Goal: Task Accomplishment & Management: Manage account settings

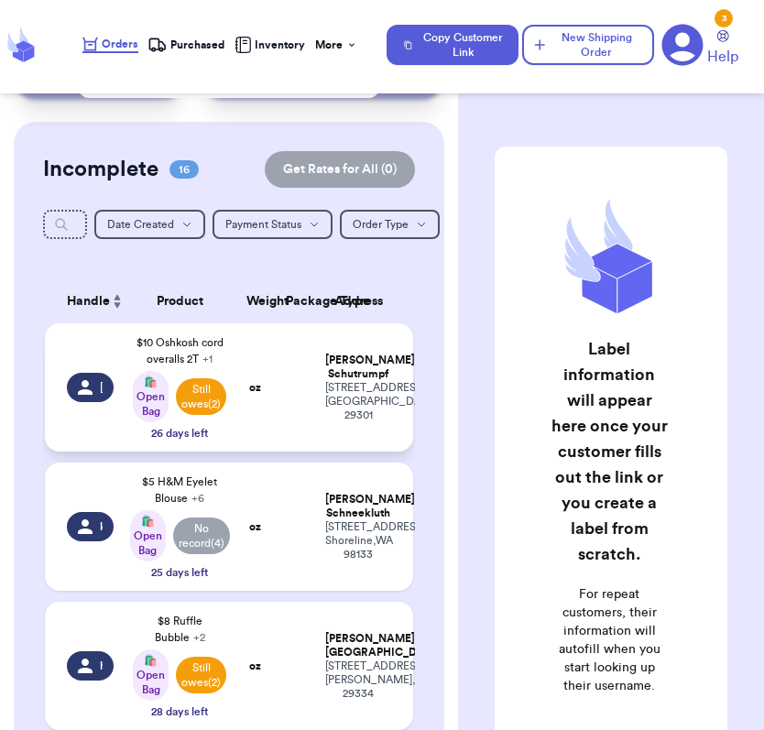
scroll to position [113, 0]
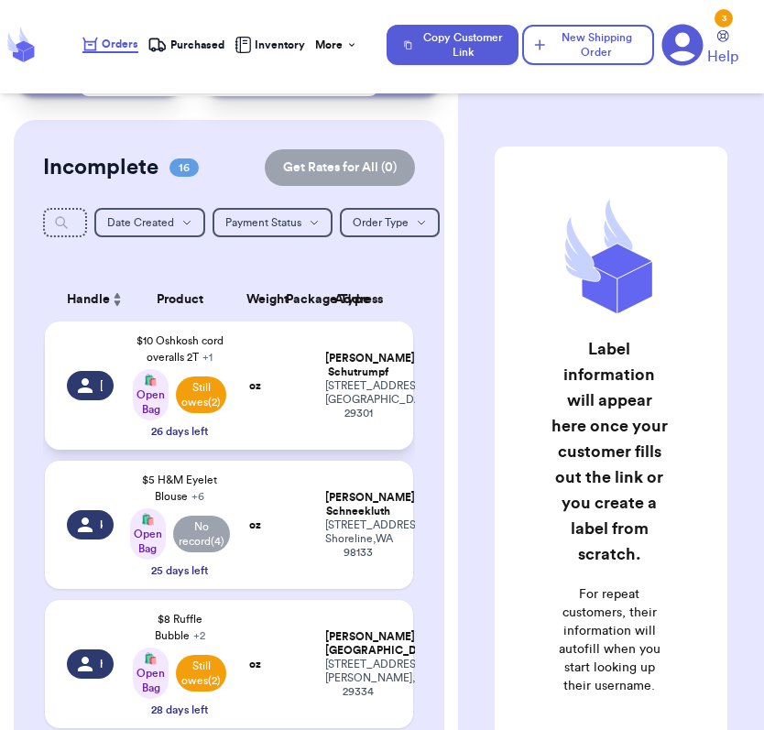
click at [131, 450] on td "$10 Oshkosh cord overalls 2T + 1 🛍️ Open Bag Still owes (2) 26 days left" at bounding box center [180, 385] width 111 height 128
select select "unpaid"
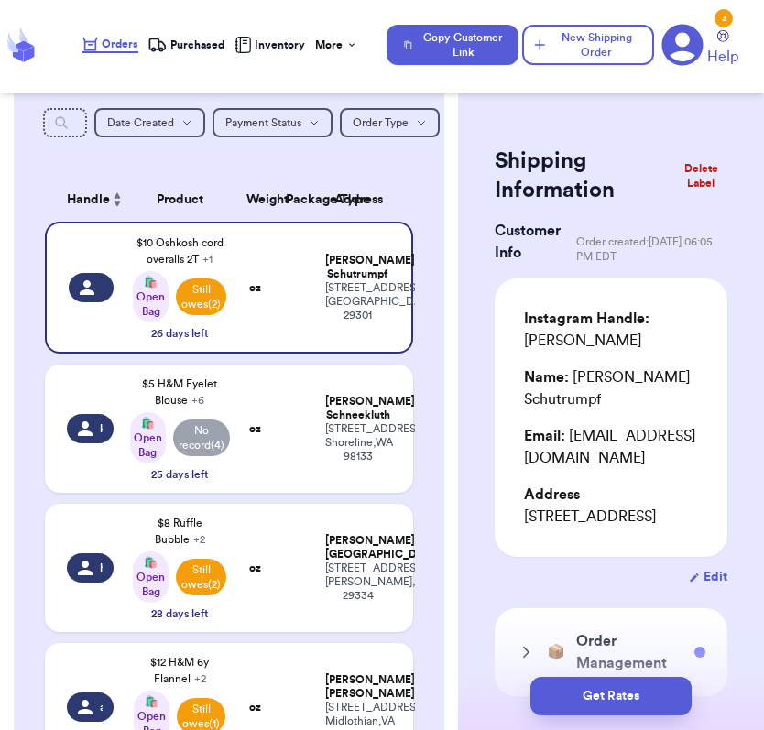
scroll to position [222, 0]
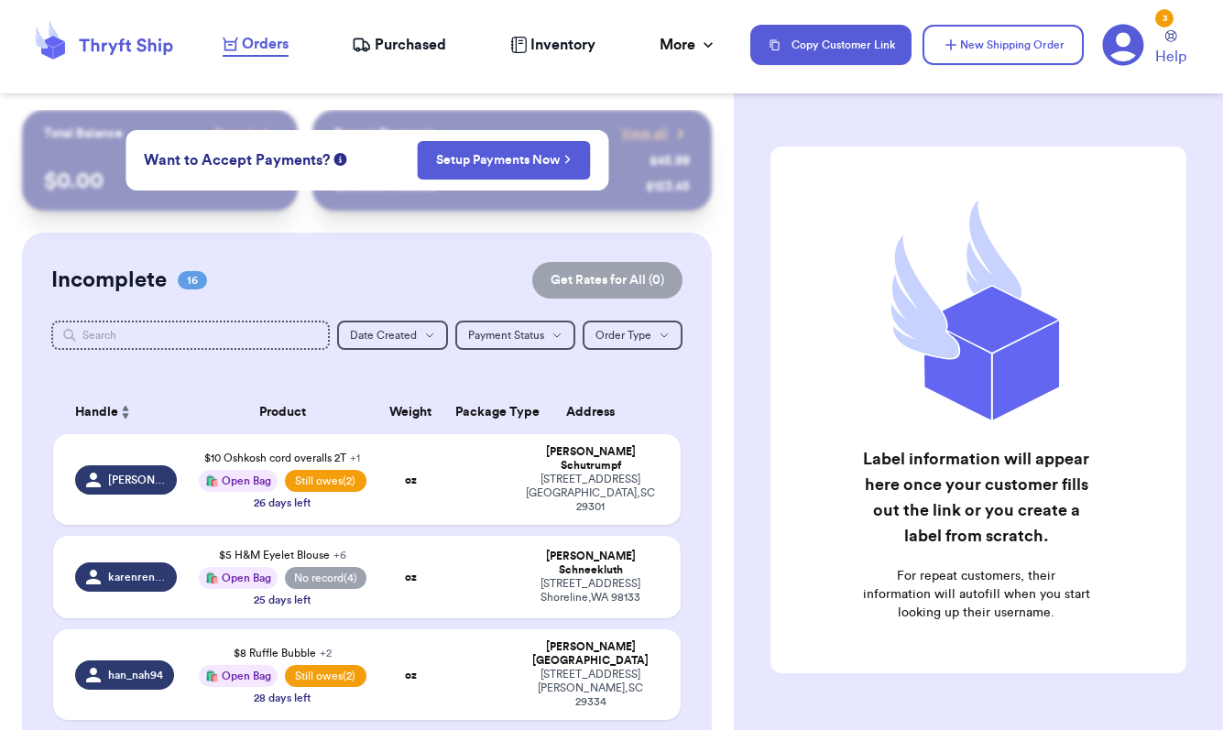
click at [1113, 54] on icon at bounding box center [1123, 45] width 42 height 42
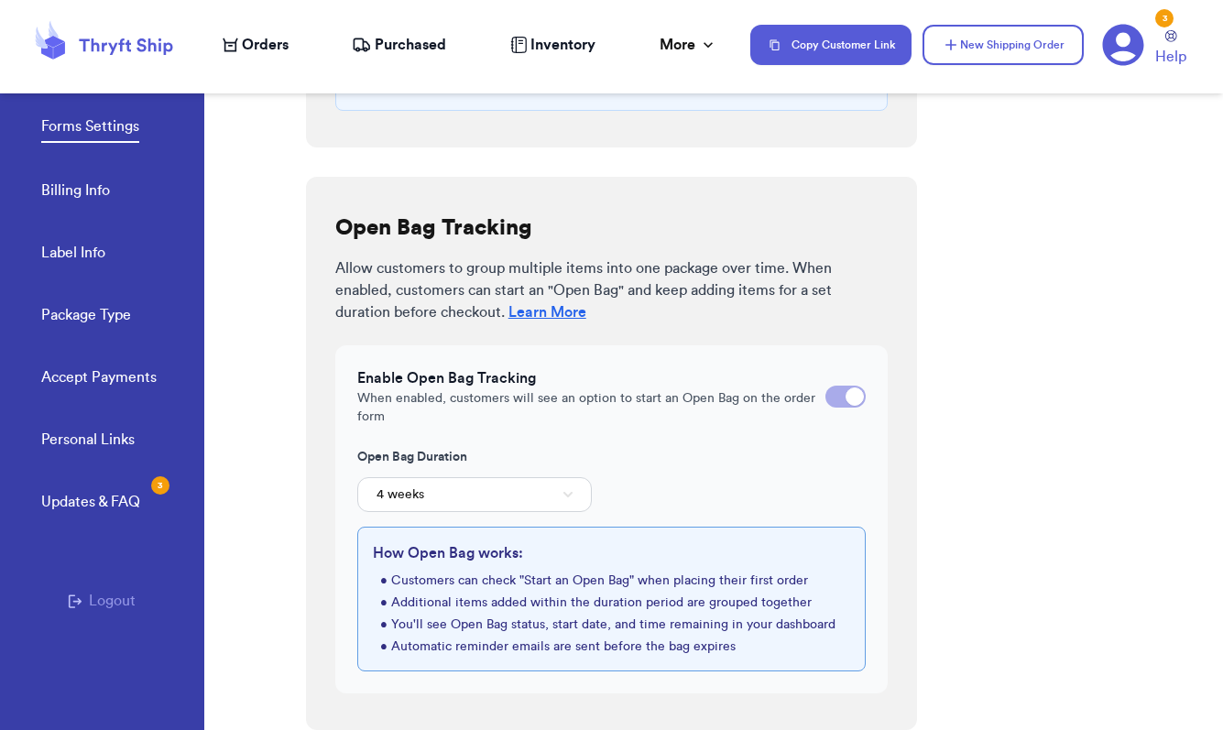
scroll to position [560, 0]
click at [90, 195] on link "Billing Info" at bounding box center [75, 192] width 69 height 26
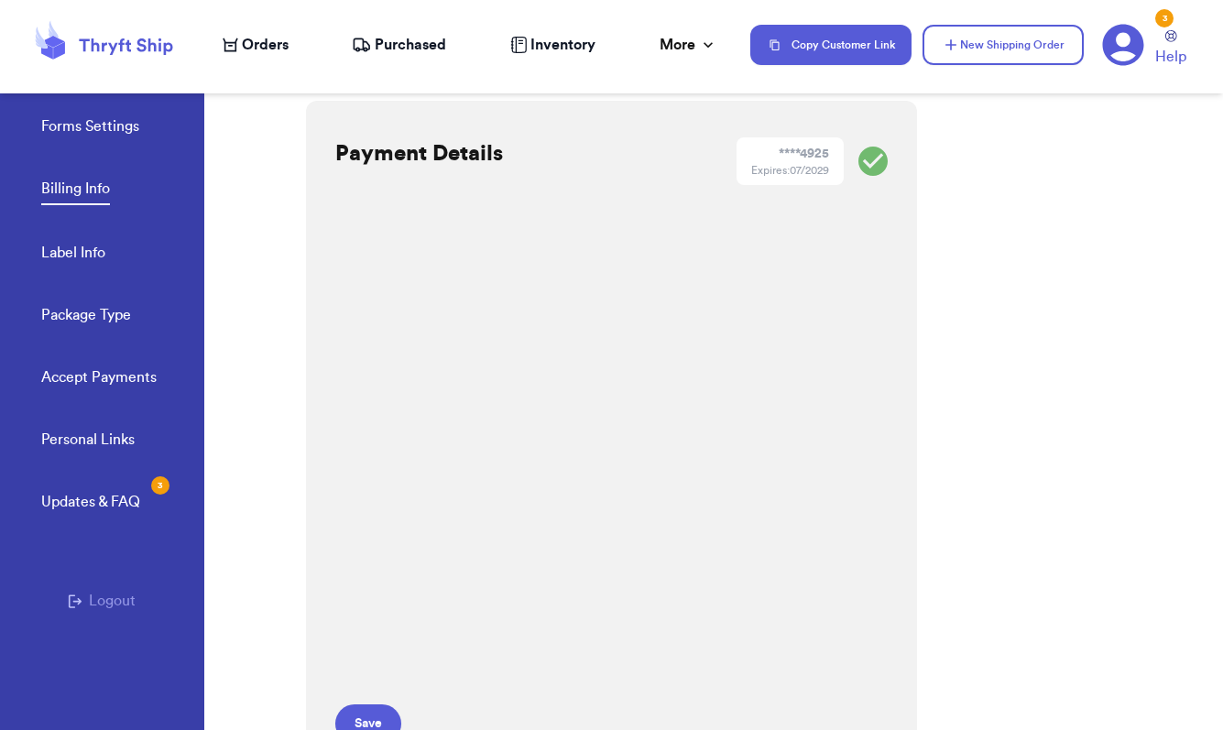
click at [92, 447] on link "Personal Links" at bounding box center [87, 442] width 93 height 26
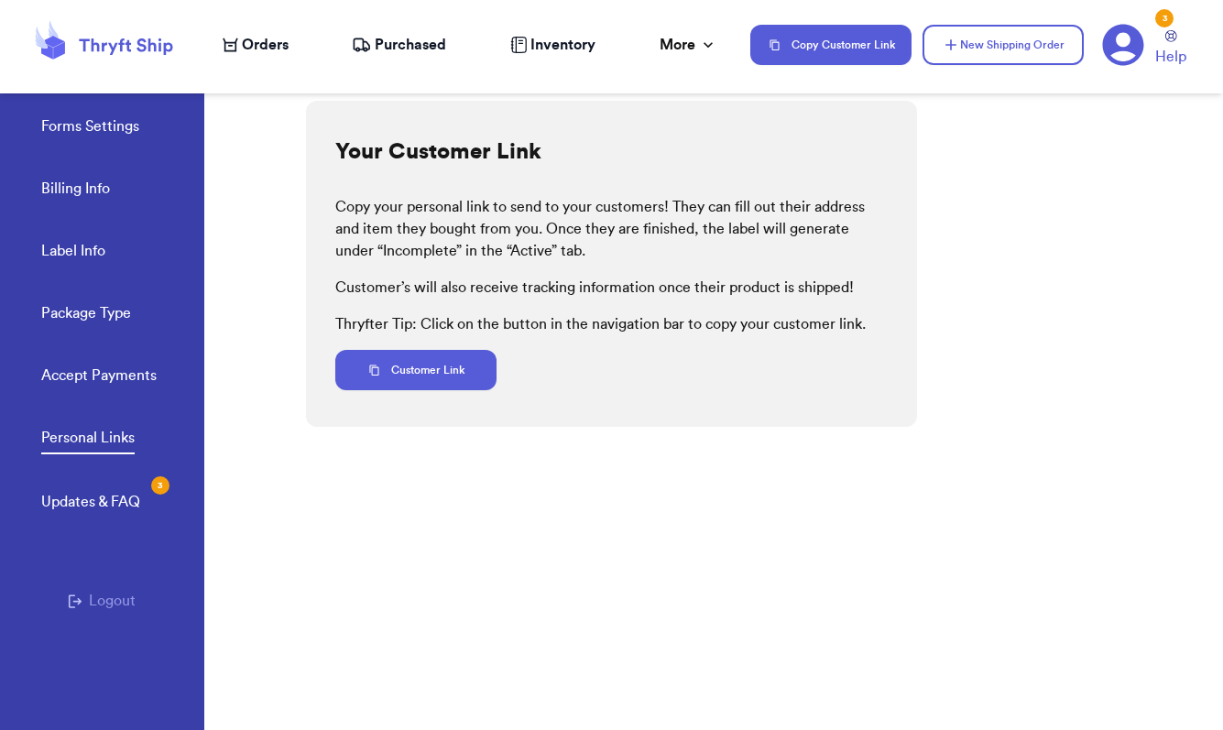
click at [111, 505] on div "Updates & FAQ 3" at bounding box center [90, 502] width 99 height 22
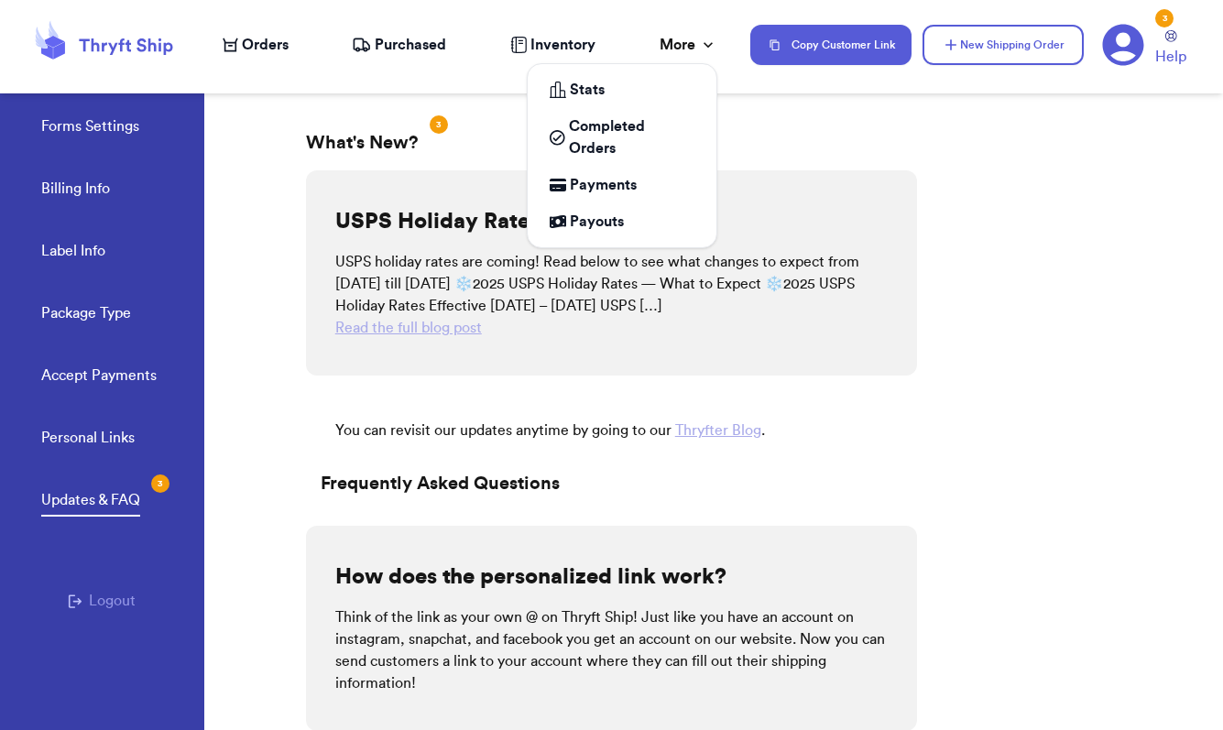
click at [703, 47] on icon at bounding box center [708, 45] width 18 height 18
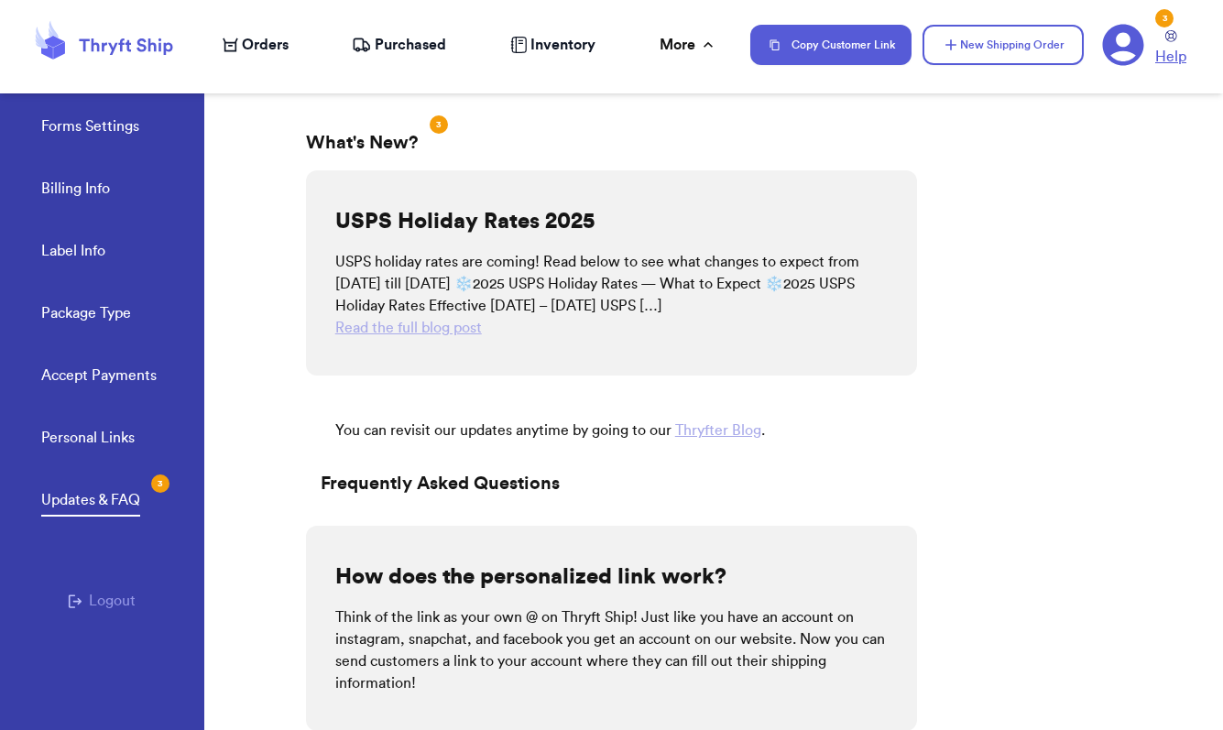
click at [1174, 36] on icon at bounding box center [1171, 36] width 12 height 12
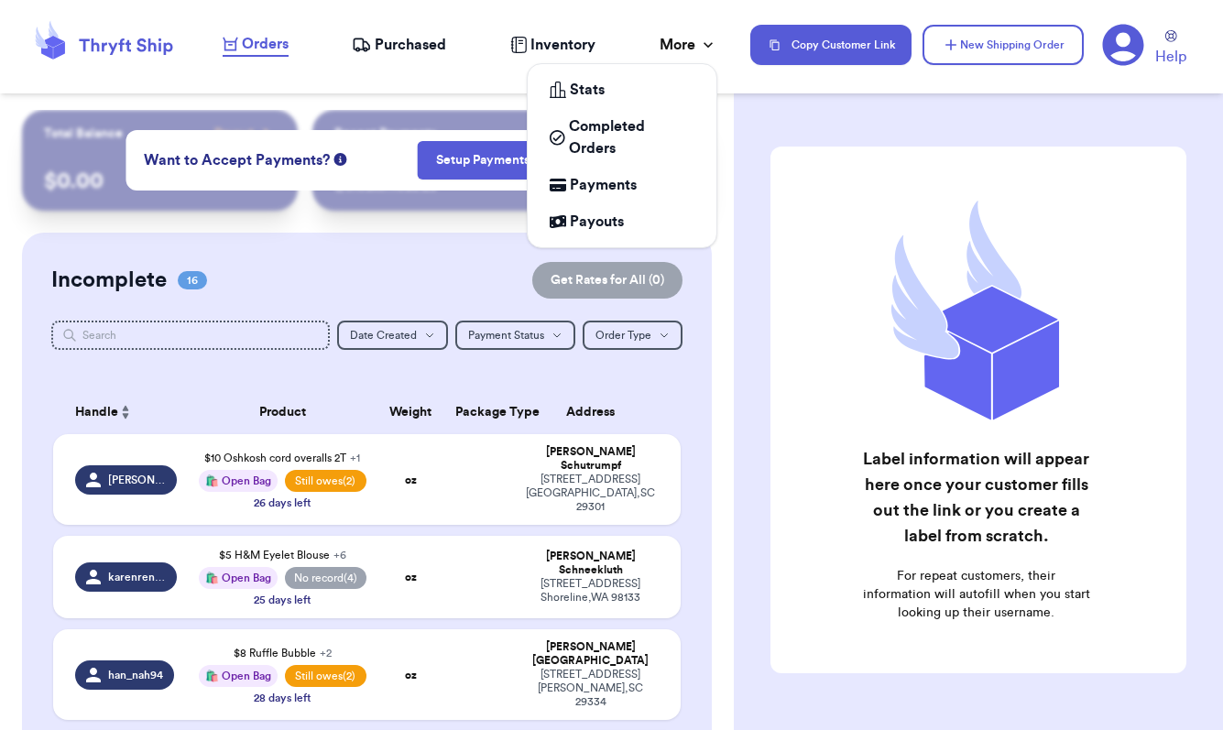
click at [705, 44] on icon at bounding box center [707, 44] width 9 height 5
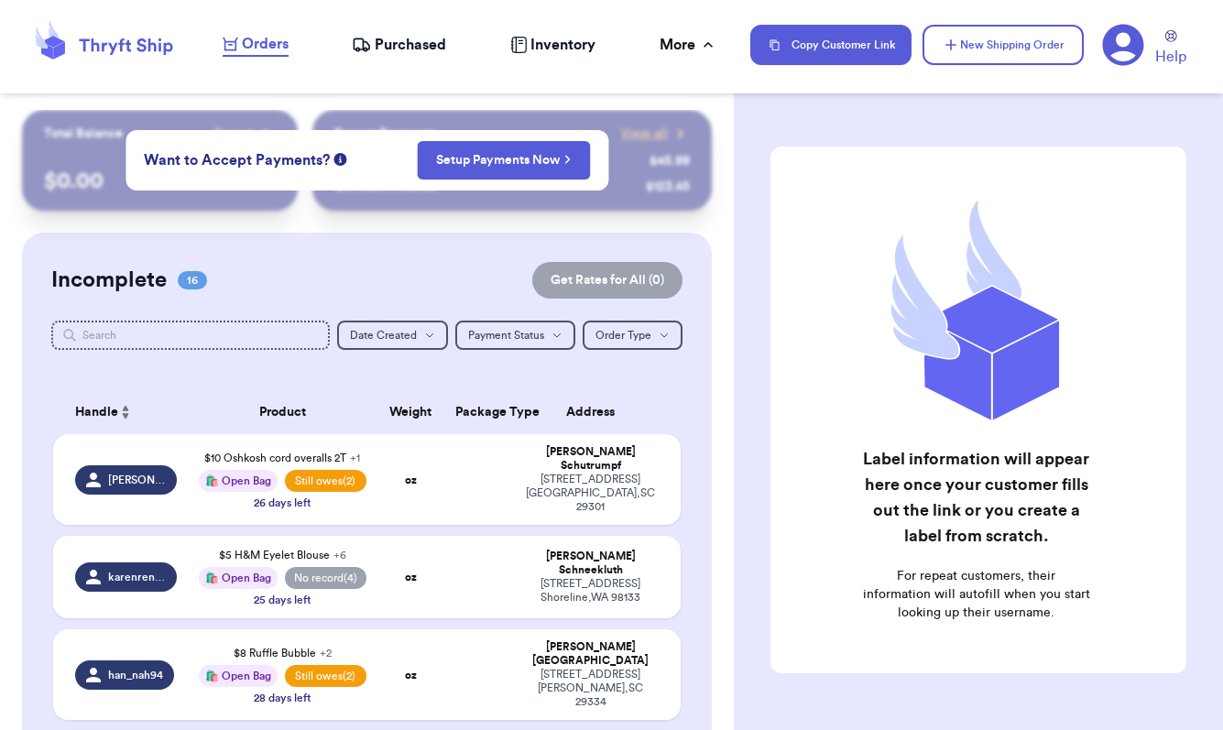
click at [1135, 38] on icon at bounding box center [1123, 45] width 41 height 41
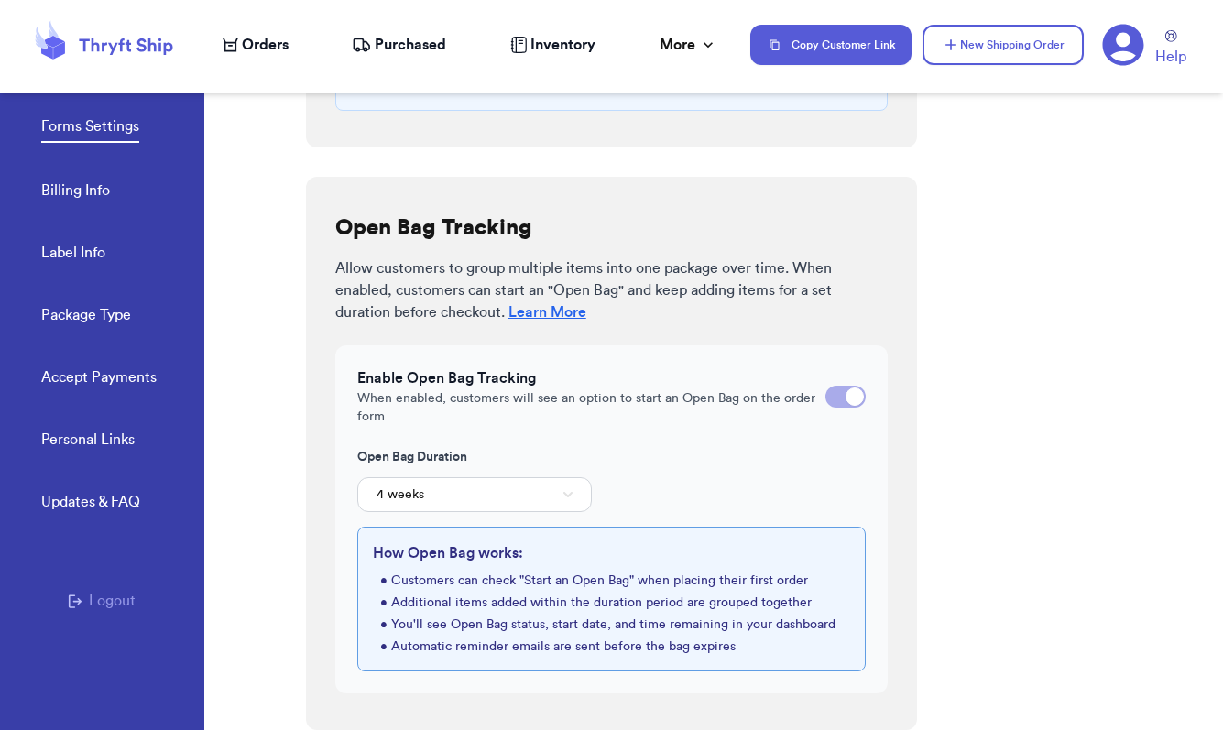
click at [92, 190] on link "Billing Info" at bounding box center [75, 192] width 69 height 26
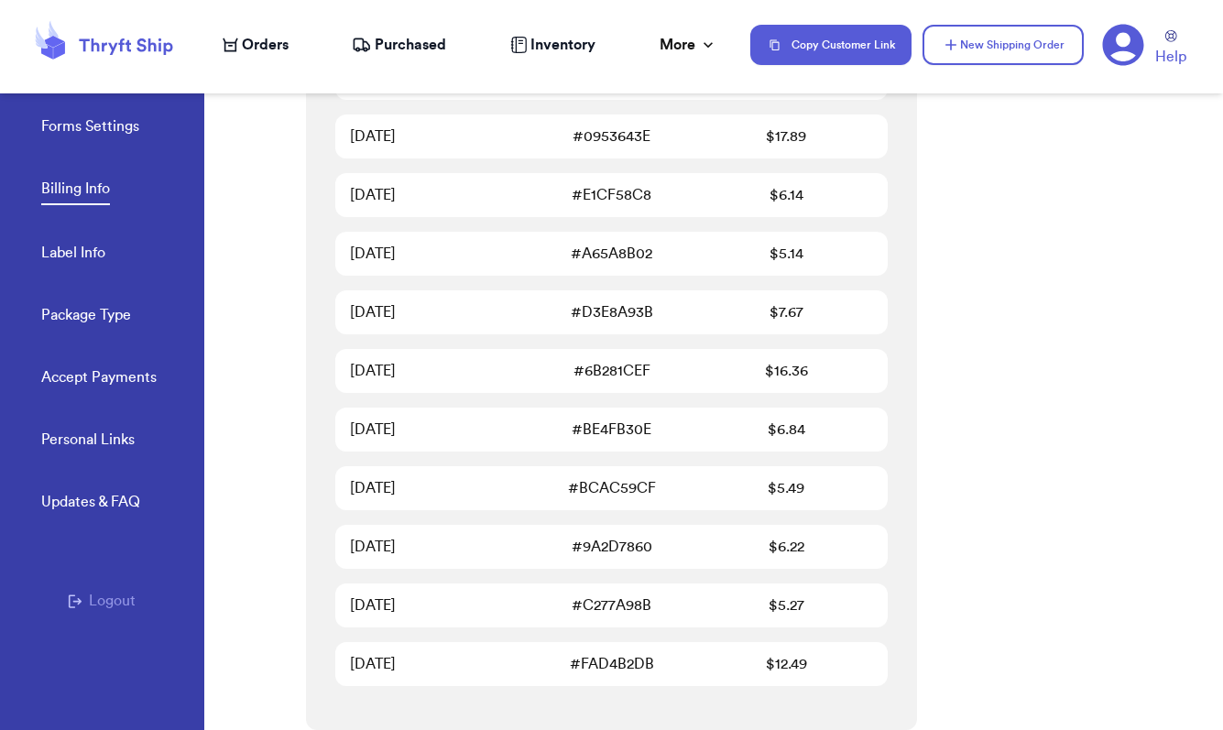
scroll to position [1566, 0]
click at [101, 257] on link "Label Info" at bounding box center [73, 255] width 64 height 26
select select "SC"
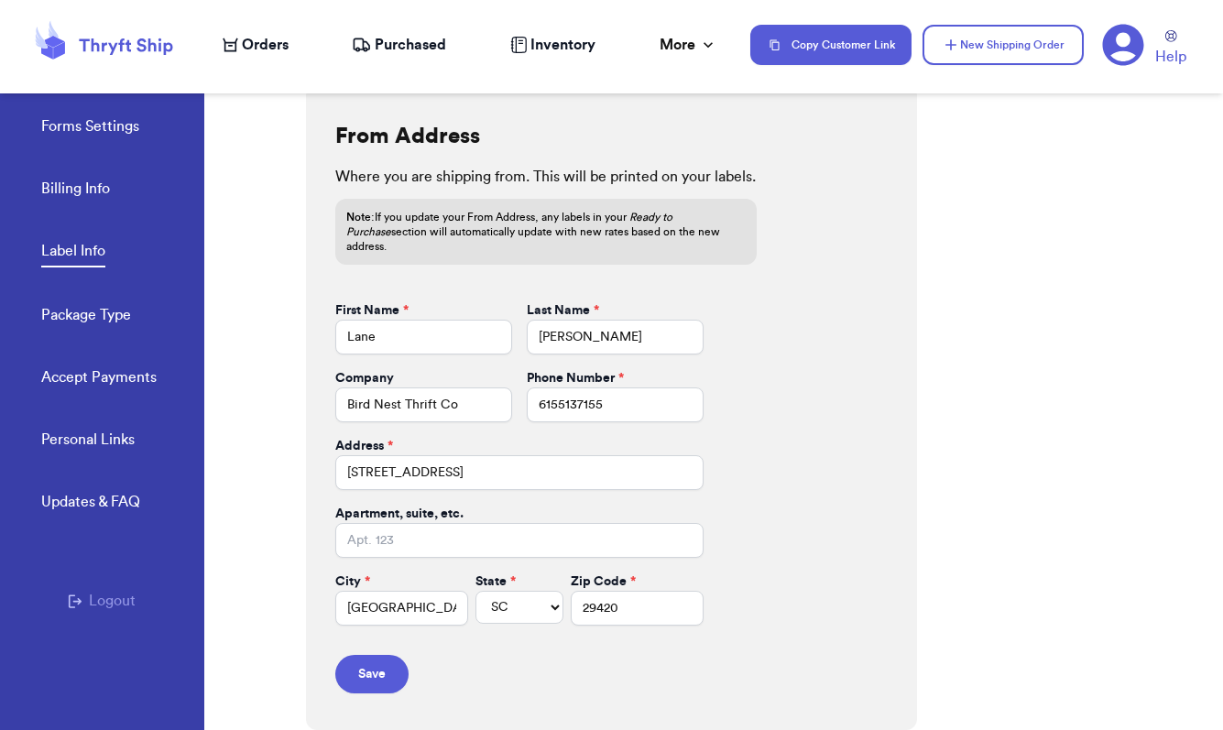
scroll to position [37, 0]
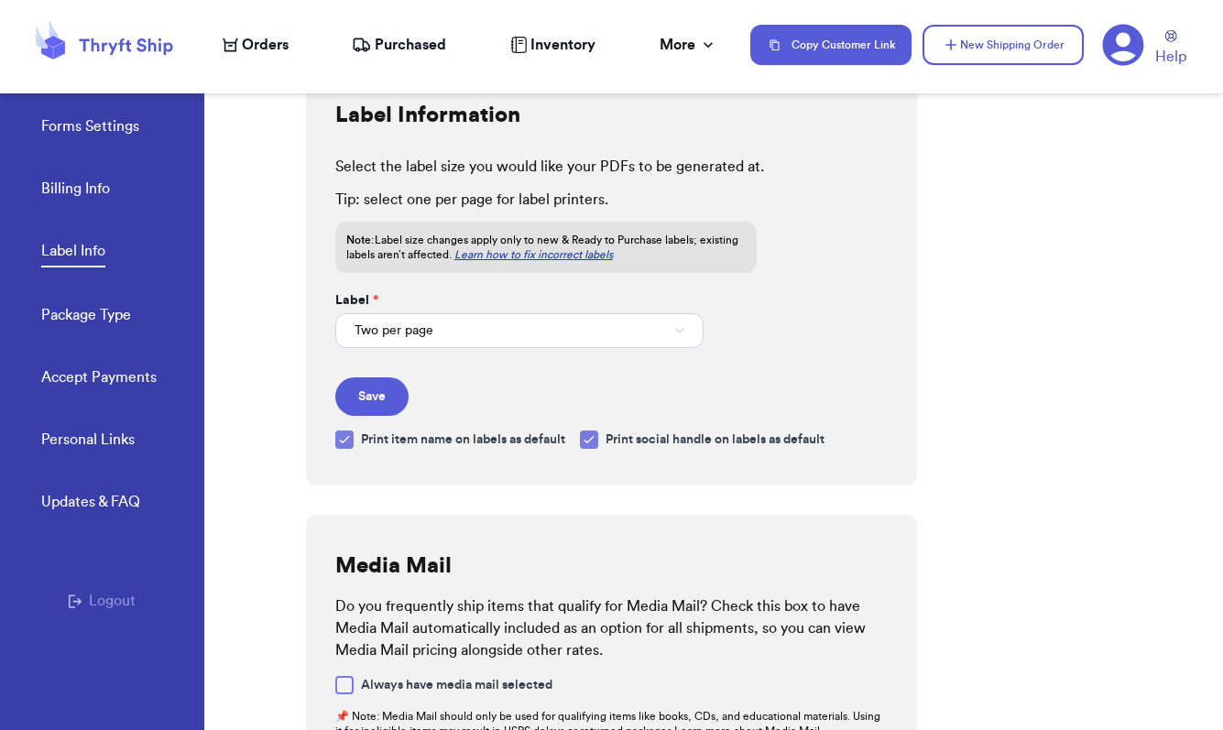
click at [455, 335] on button "Two per page" at bounding box center [519, 330] width 368 height 35
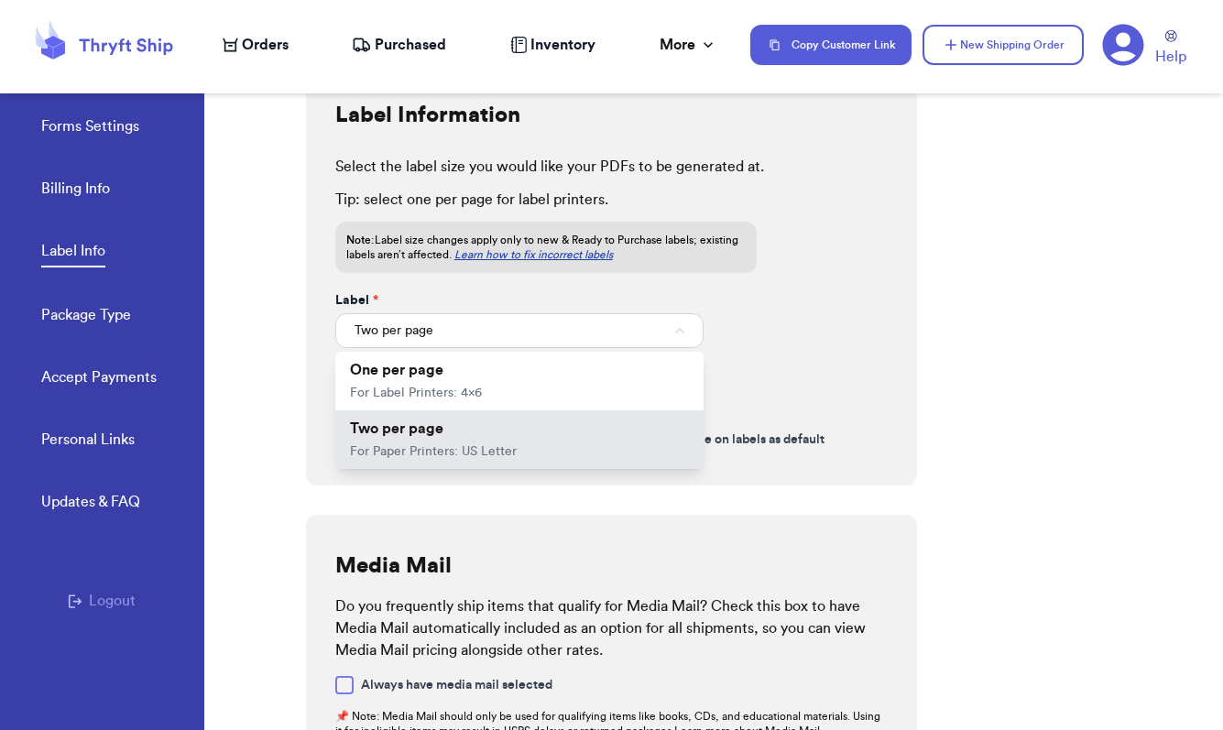
click at [455, 335] on button "Two per page" at bounding box center [519, 330] width 368 height 35
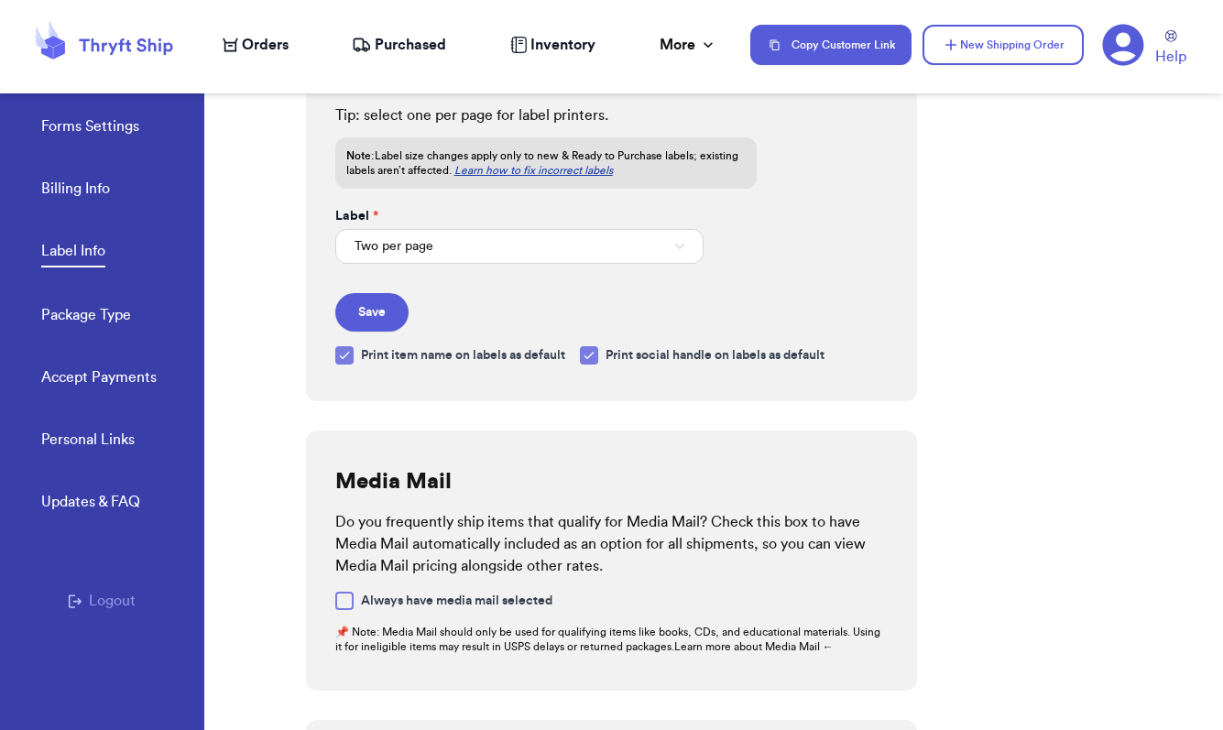
scroll to position [173, 0]
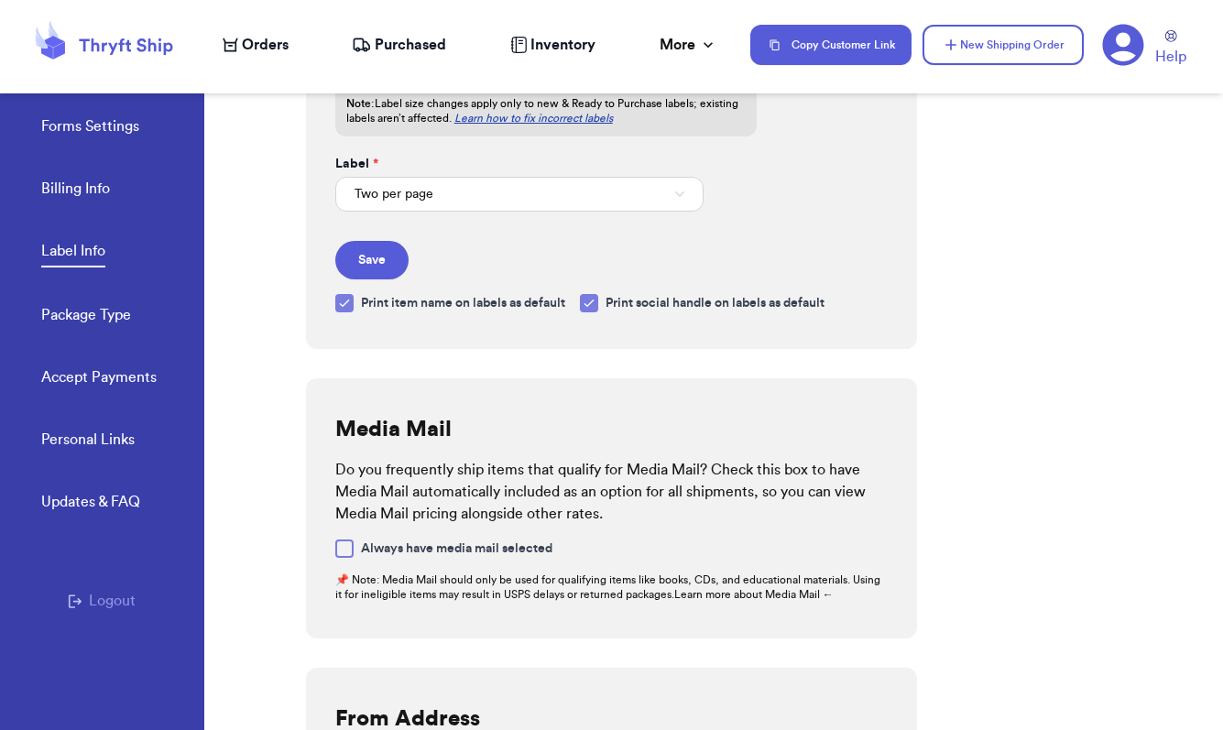
click at [588, 302] on icon at bounding box center [588, 303] width 15 height 15
click at [0, 0] on input "Print social handle on labels as default" at bounding box center [0, 0] width 0 height 0
click at [347, 303] on icon at bounding box center [344, 303] width 15 height 15
click at [0, 0] on input "Print item name on labels as default" at bounding box center [0, 0] width 0 height 0
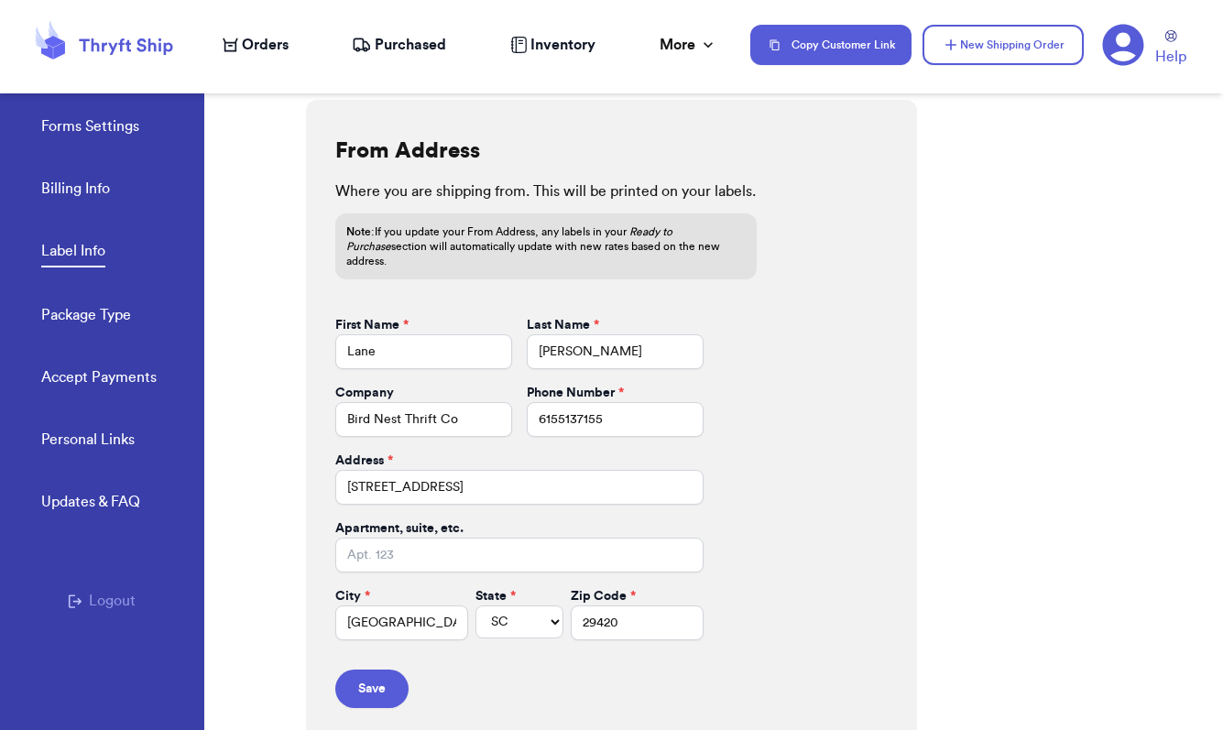
scroll to position [0, 0]
click at [364, 675] on button "Save" at bounding box center [371, 688] width 73 height 38
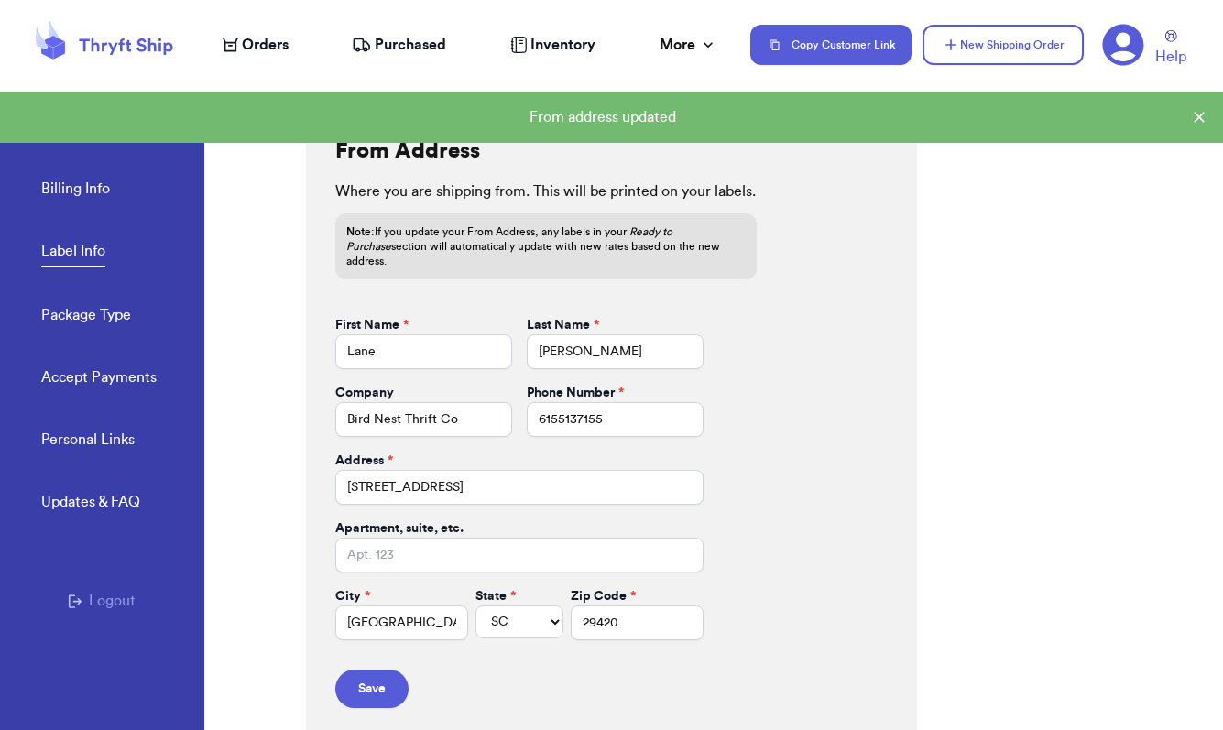
click at [75, 313] on link "Package Type" at bounding box center [86, 317] width 90 height 26
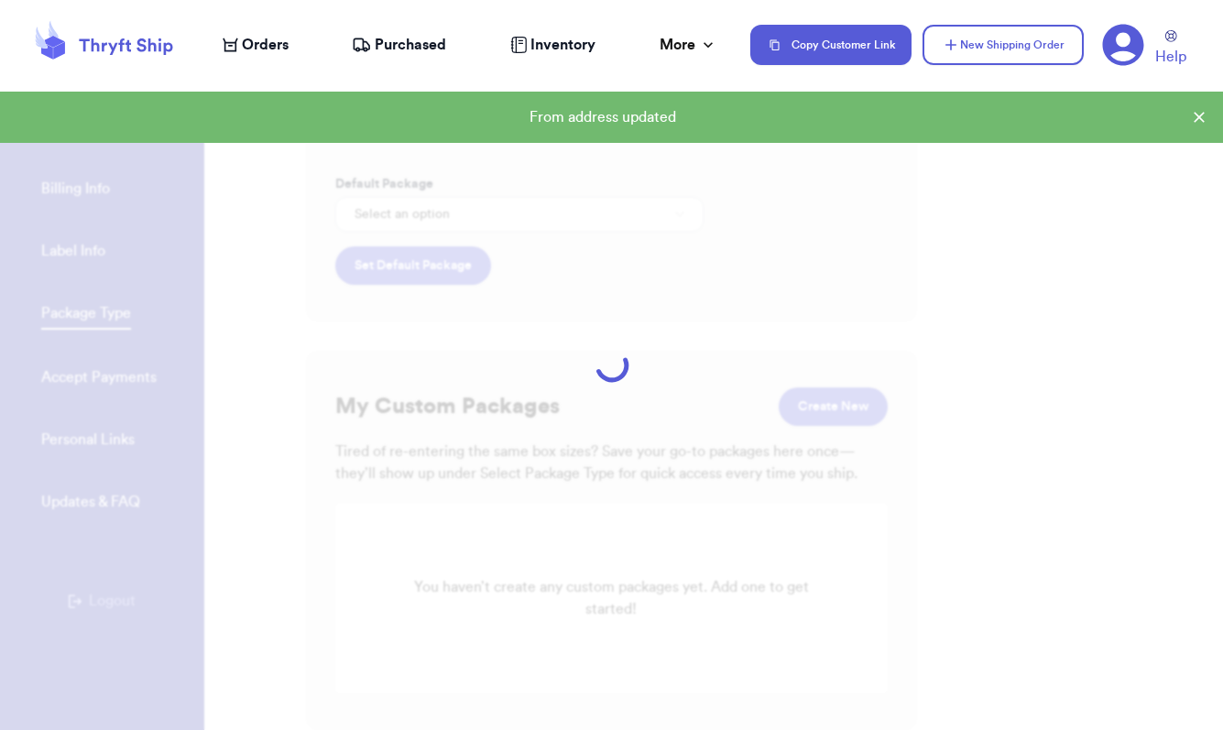
scroll to position [37, 0]
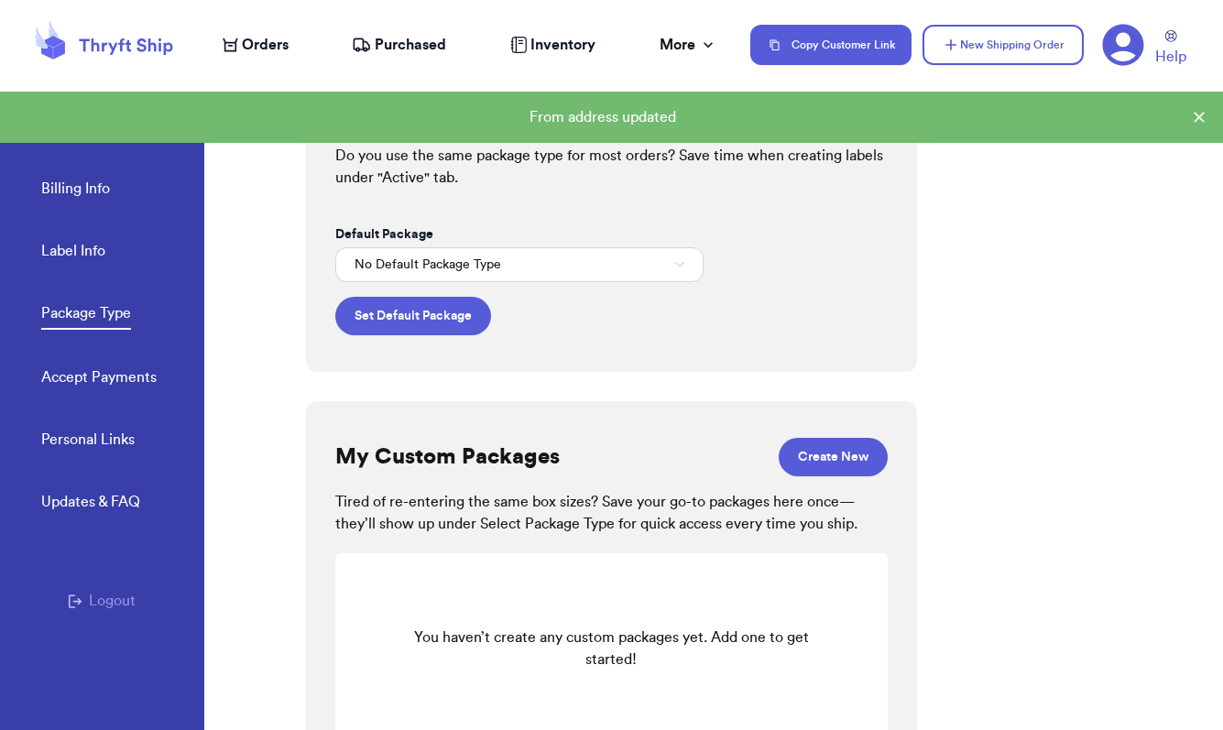
click at [661, 266] on button "No Default Package Type" at bounding box center [519, 264] width 368 height 35
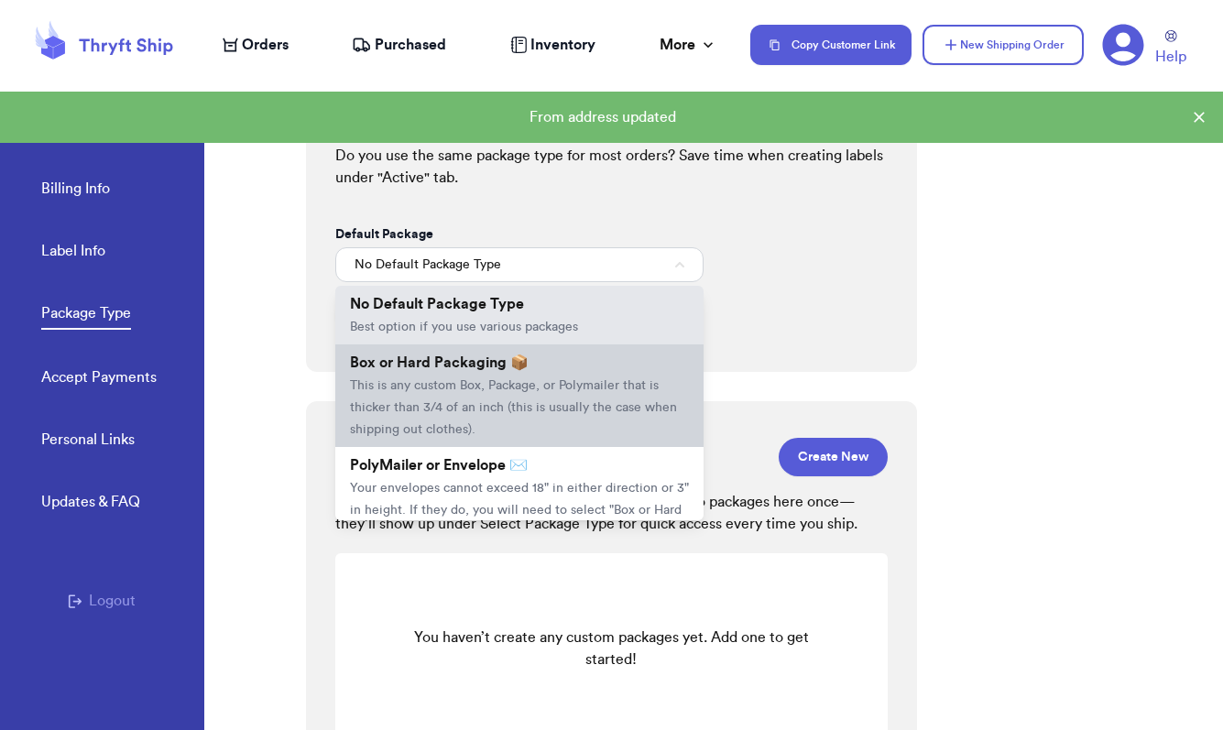
click at [623, 369] on li "Box or Hard Packaging 📦 This is any custom Box, Package, or Polymailer that is …" at bounding box center [519, 395] width 368 height 103
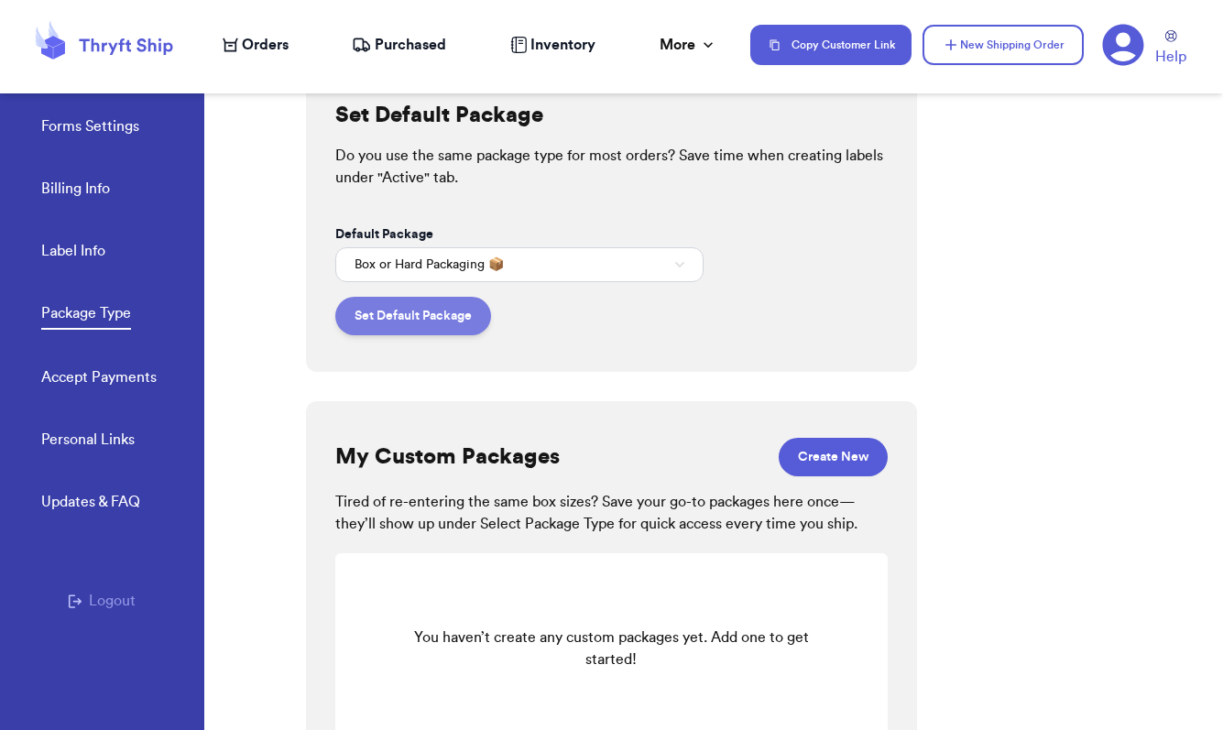
click at [394, 307] on button "Set Default Package" at bounding box center [413, 316] width 156 height 38
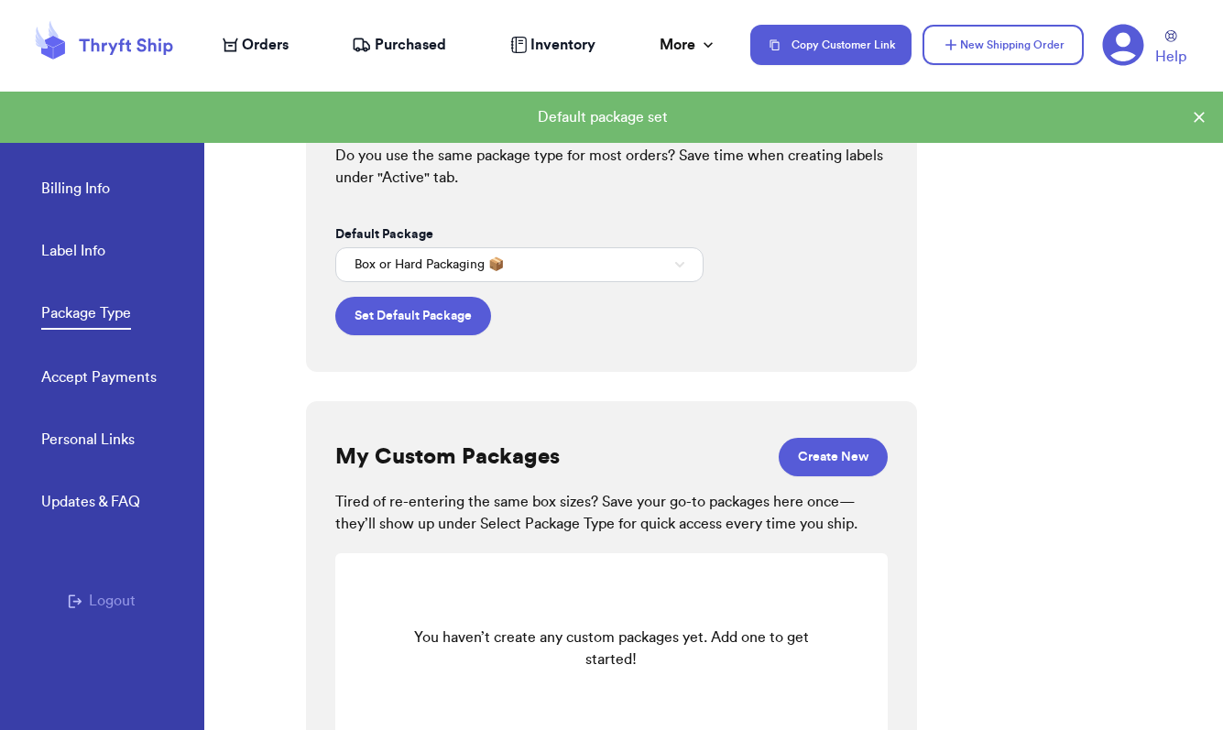
click at [145, 375] on link "Accept Payments" at bounding box center [98, 379] width 115 height 26
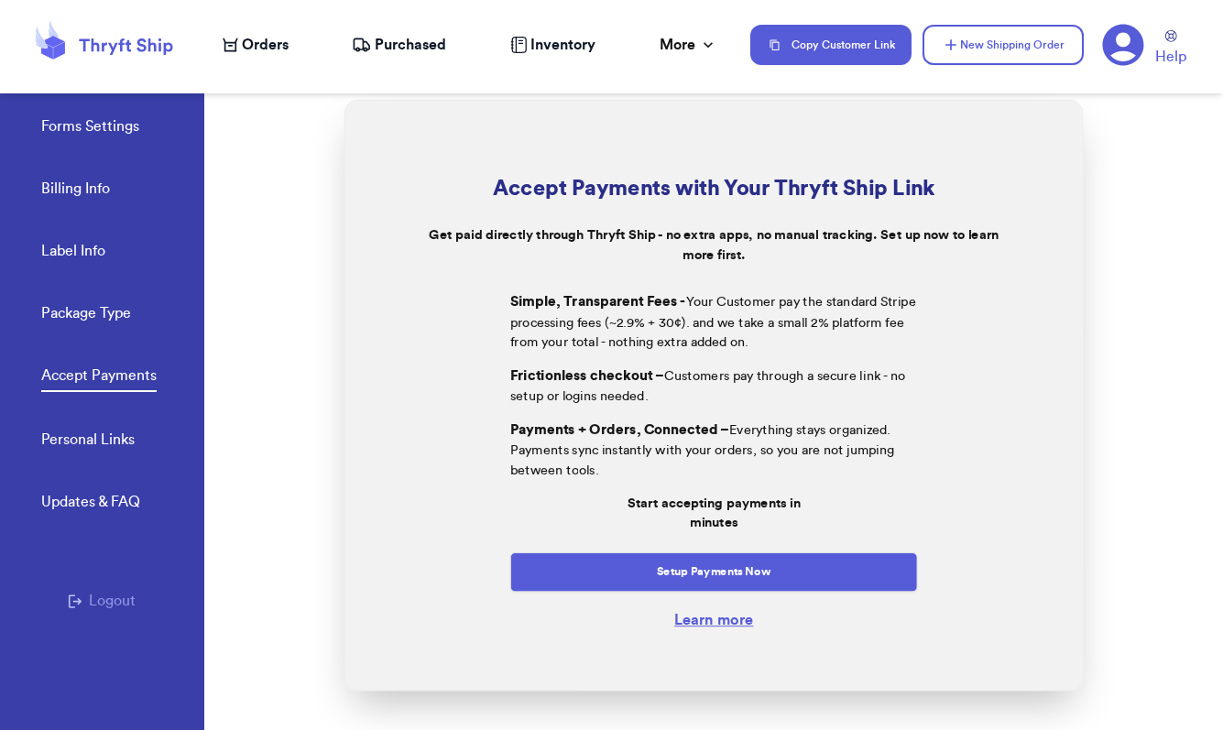
click at [104, 444] on link "Personal Links" at bounding box center [87, 442] width 93 height 26
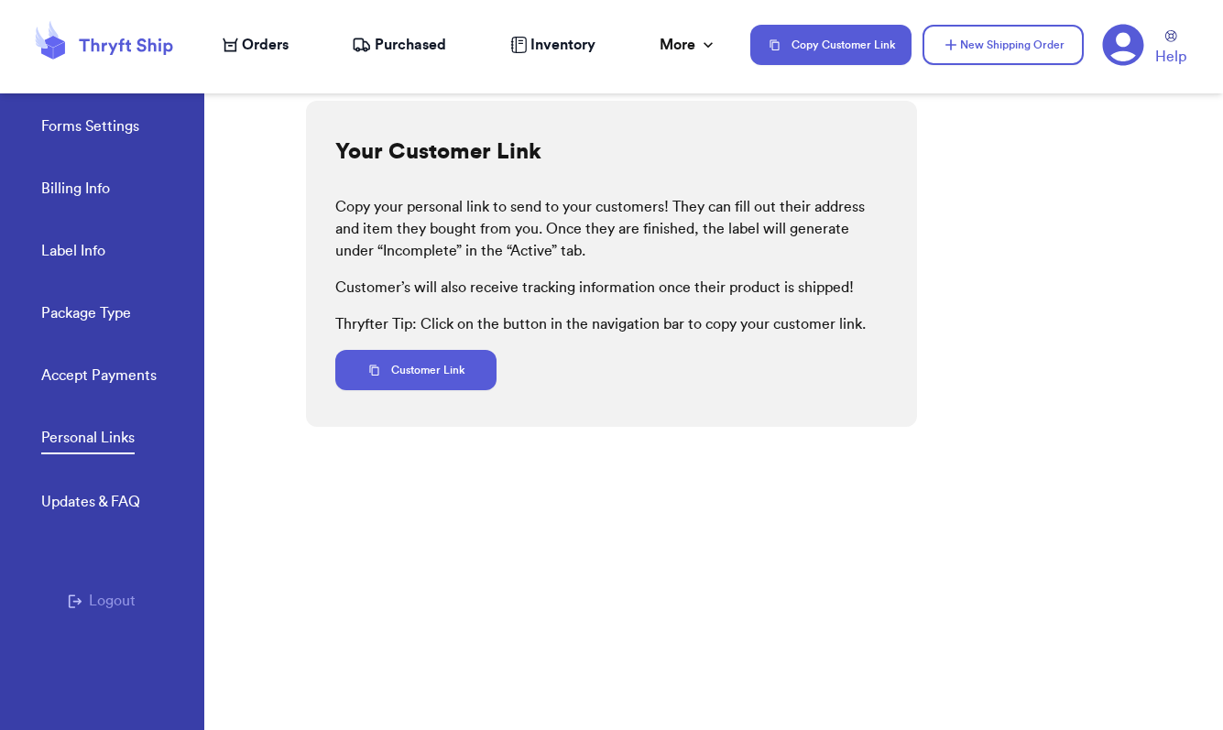
click at [106, 505] on div "Updates & FAQ" at bounding box center [90, 502] width 99 height 22
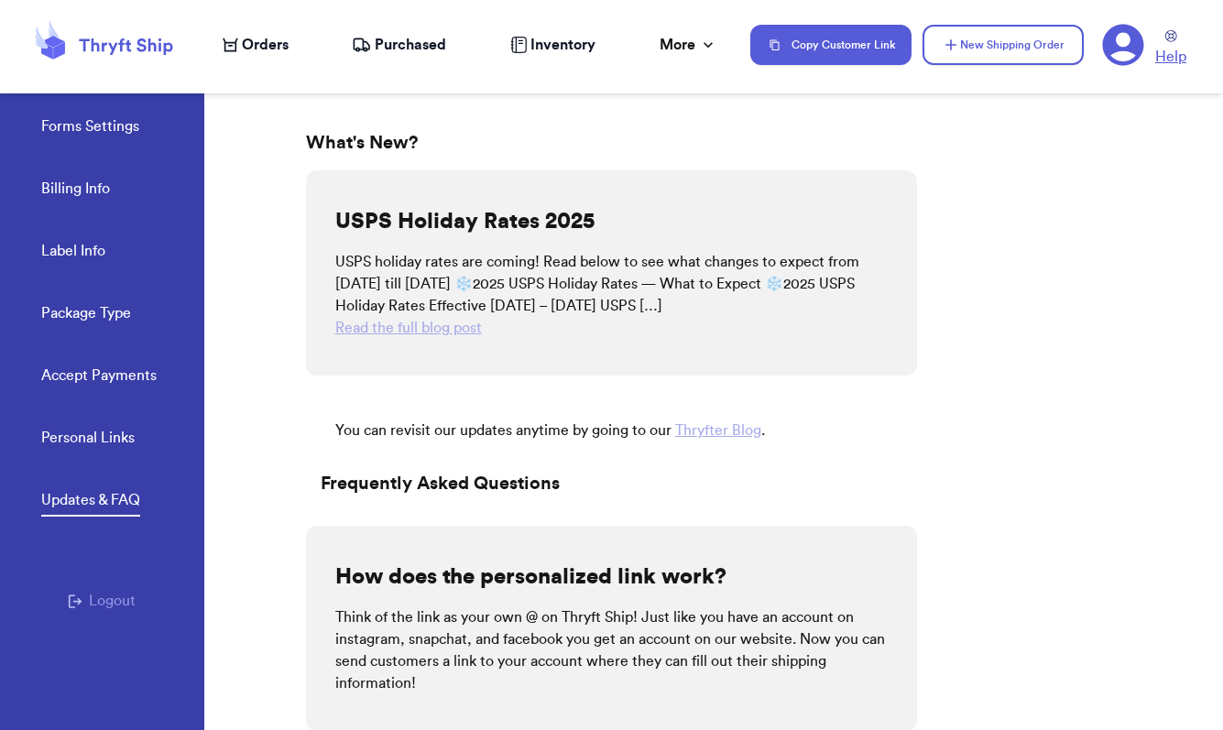
click at [1168, 55] on span "Help" at bounding box center [1170, 57] width 31 height 22
click at [1124, 48] on icon at bounding box center [1123, 45] width 41 height 41
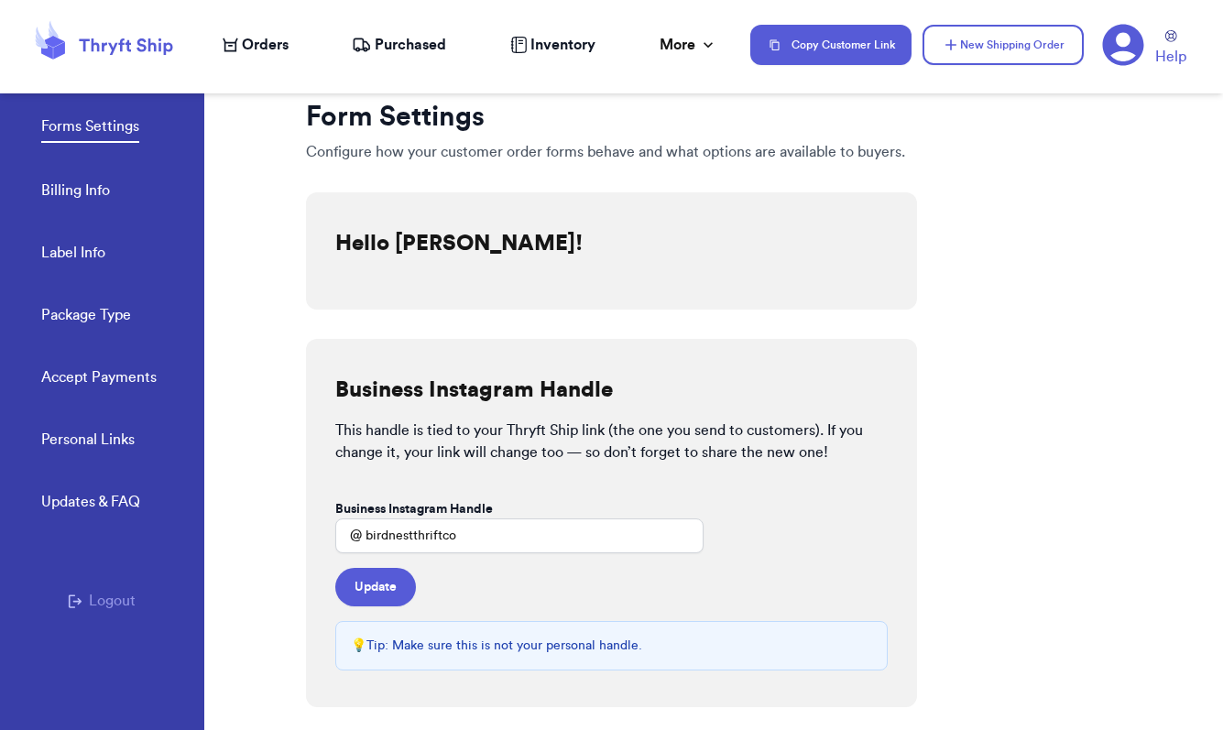
click at [83, 196] on link "Billing Info" at bounding box center [75, 192] width 69 height 26
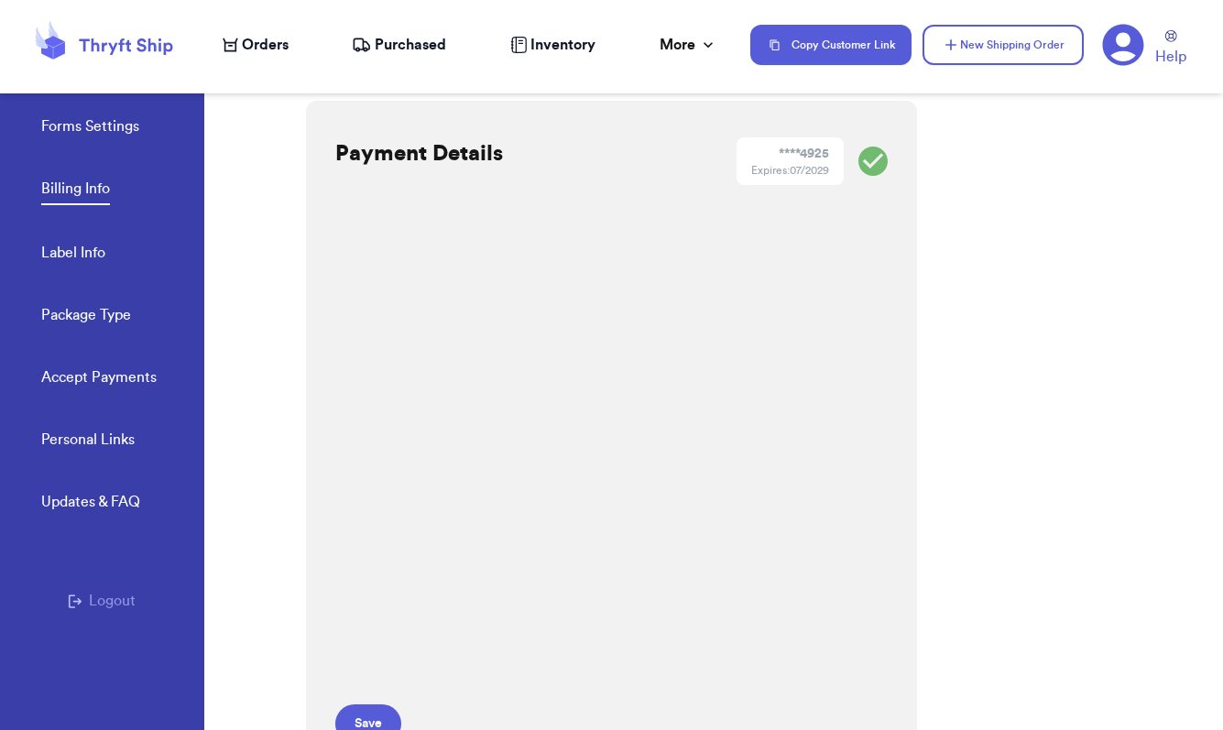
click at [1121, 43] on icon at bounding box center [1123, 45] width 42 height 42
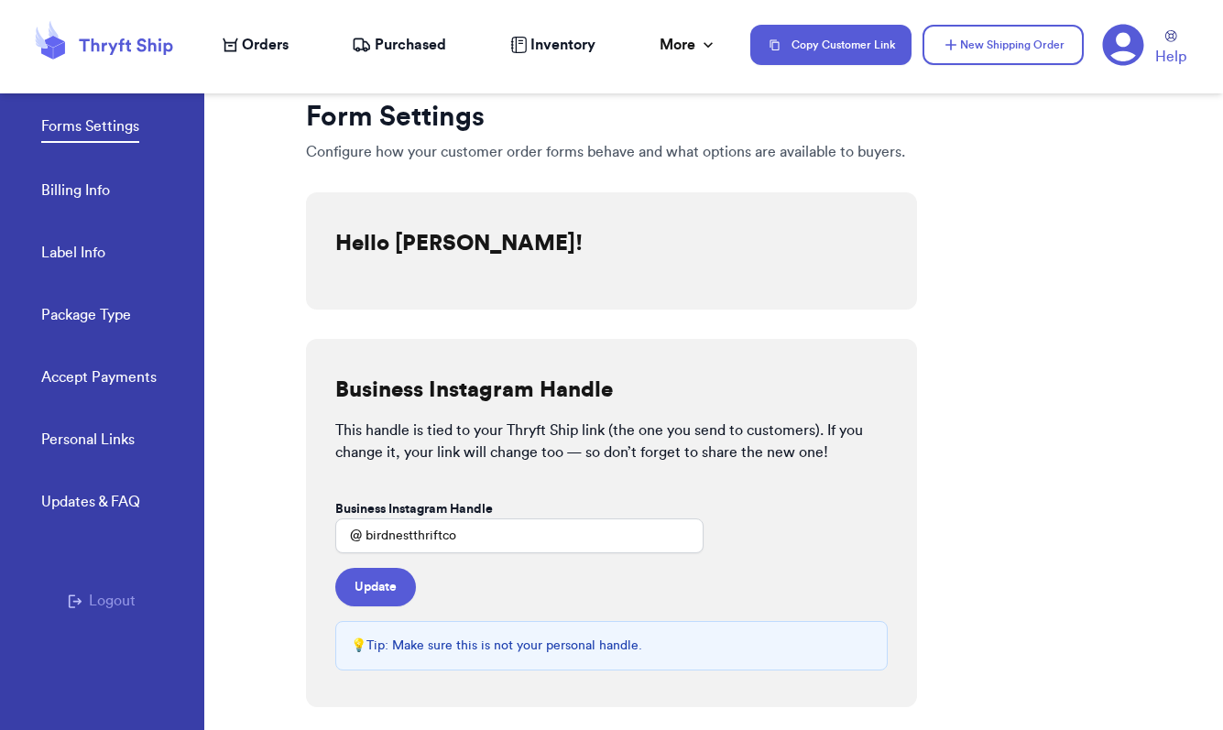
click at [571, 210] on div "Hello Lane Hamilton!" at bounding box center [612, 250] width 612 height 117
click at [512, 263] on div "Hello Lane Hamilton!" at bounding box center [458, 251] width 247 height 44
click at [1163, 60] on span "Help" at bounding box center [1170, 57] width 31 height 22
